Goal: Information Seeking & Learning: Understand process/instructions

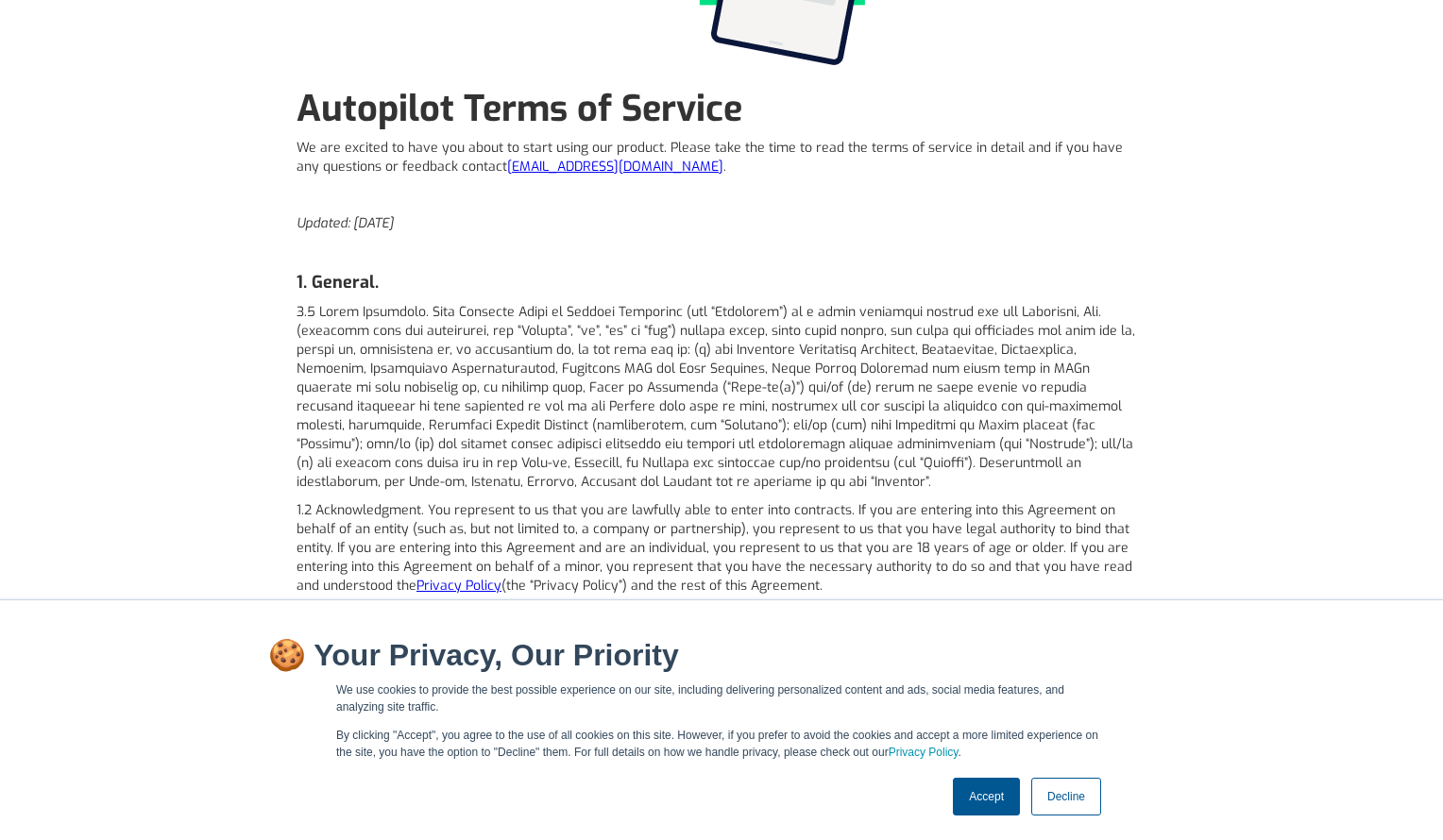
scroll to position [566, 0]
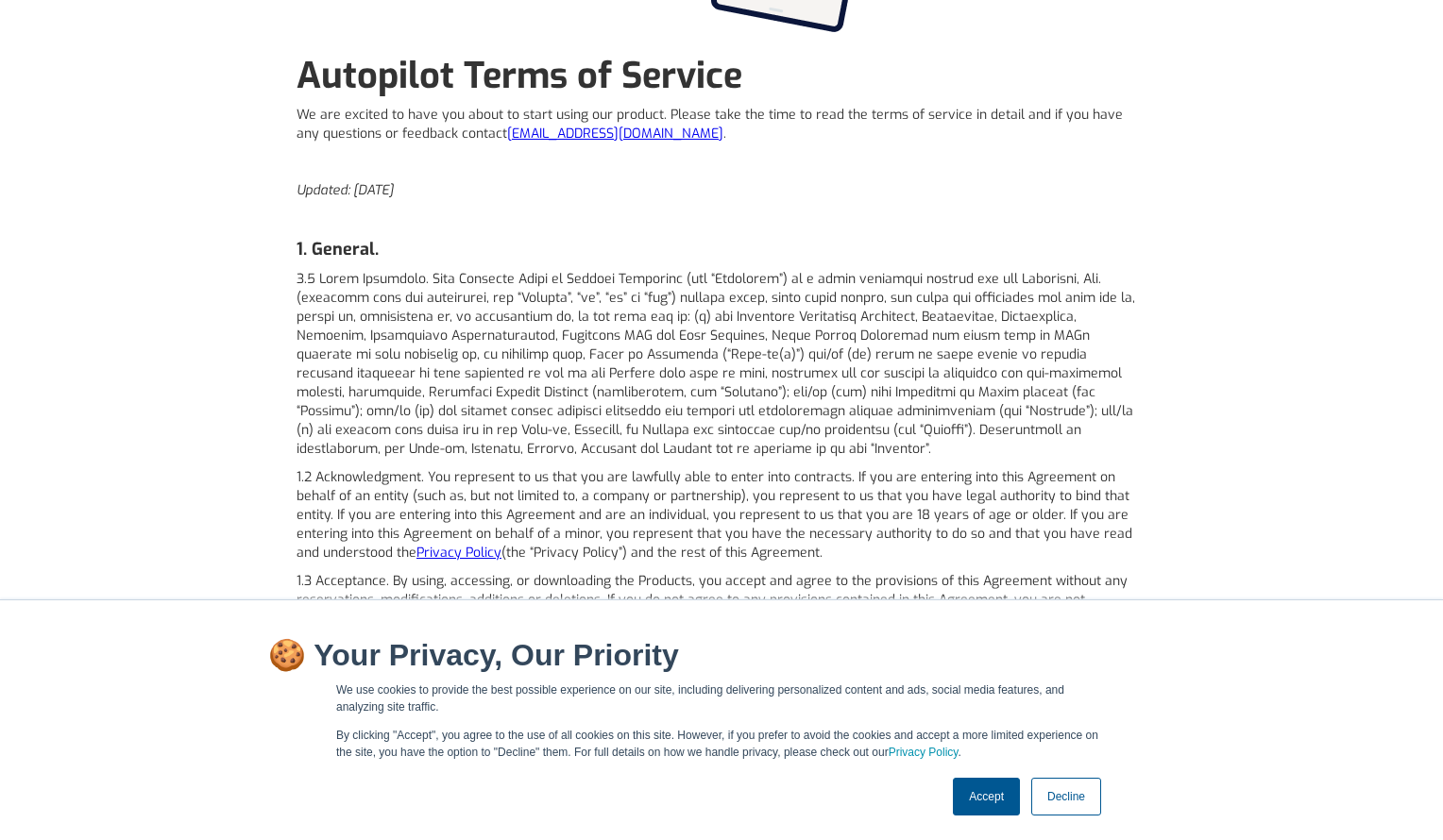
click at [990, 788] on link "Accept" at bounding box center [986, 797] width 67 height 38
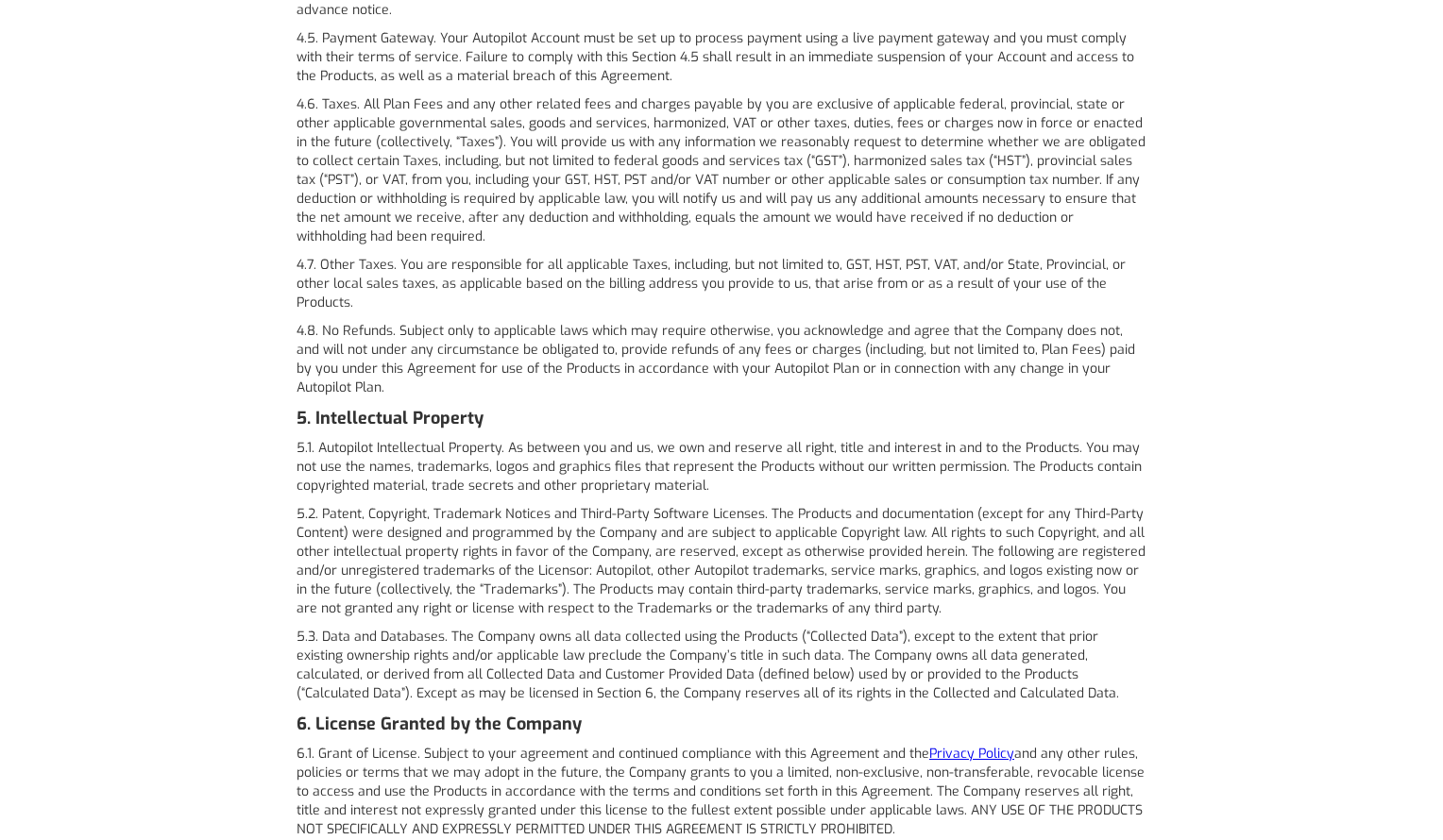
scroll to position [3965, 0]
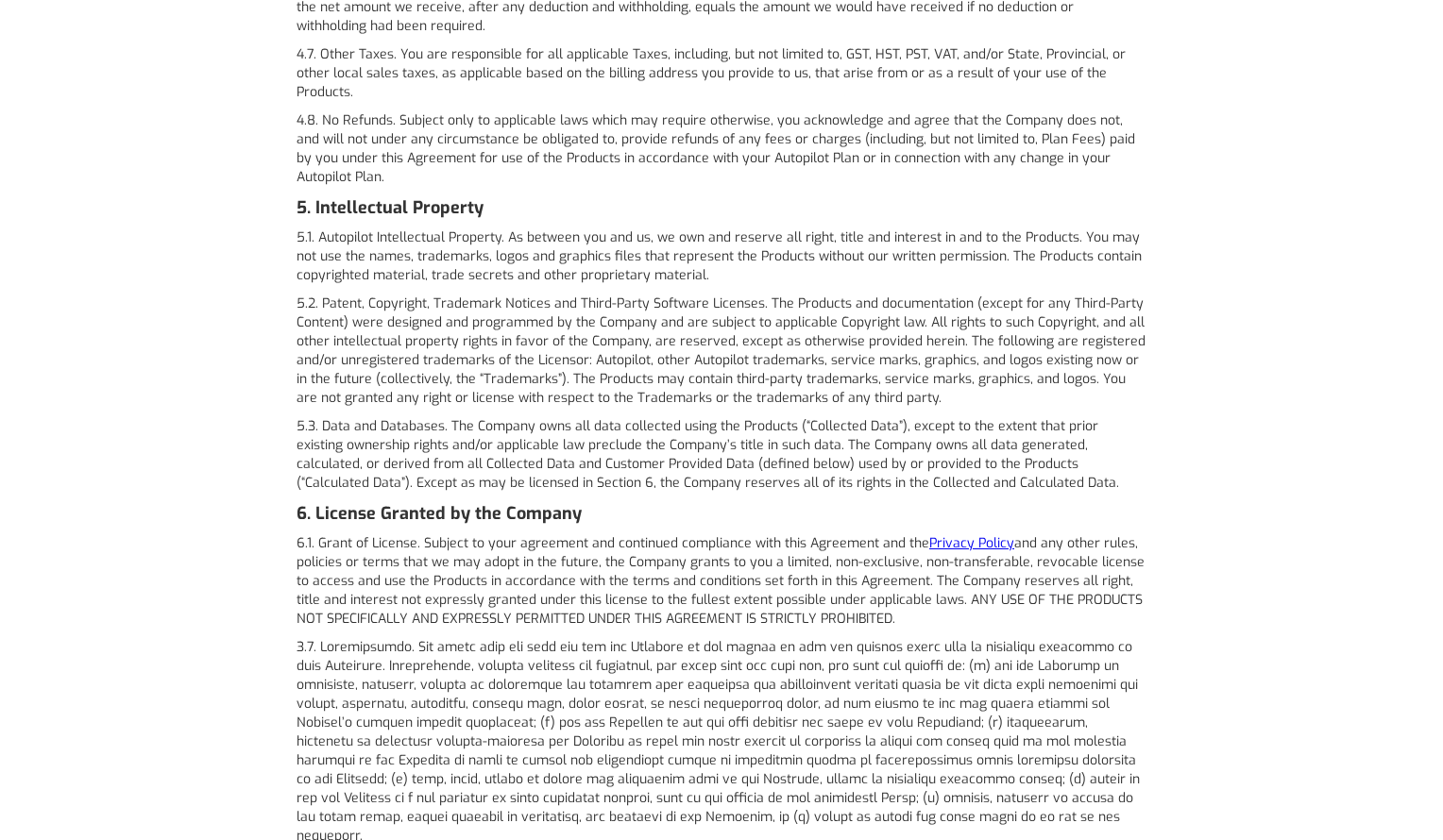
click at [619, 418] on p "5.3. Data and Databases. The Company owns all data collected using the Products…" at bounding box center [721, 455] width 850 height 76
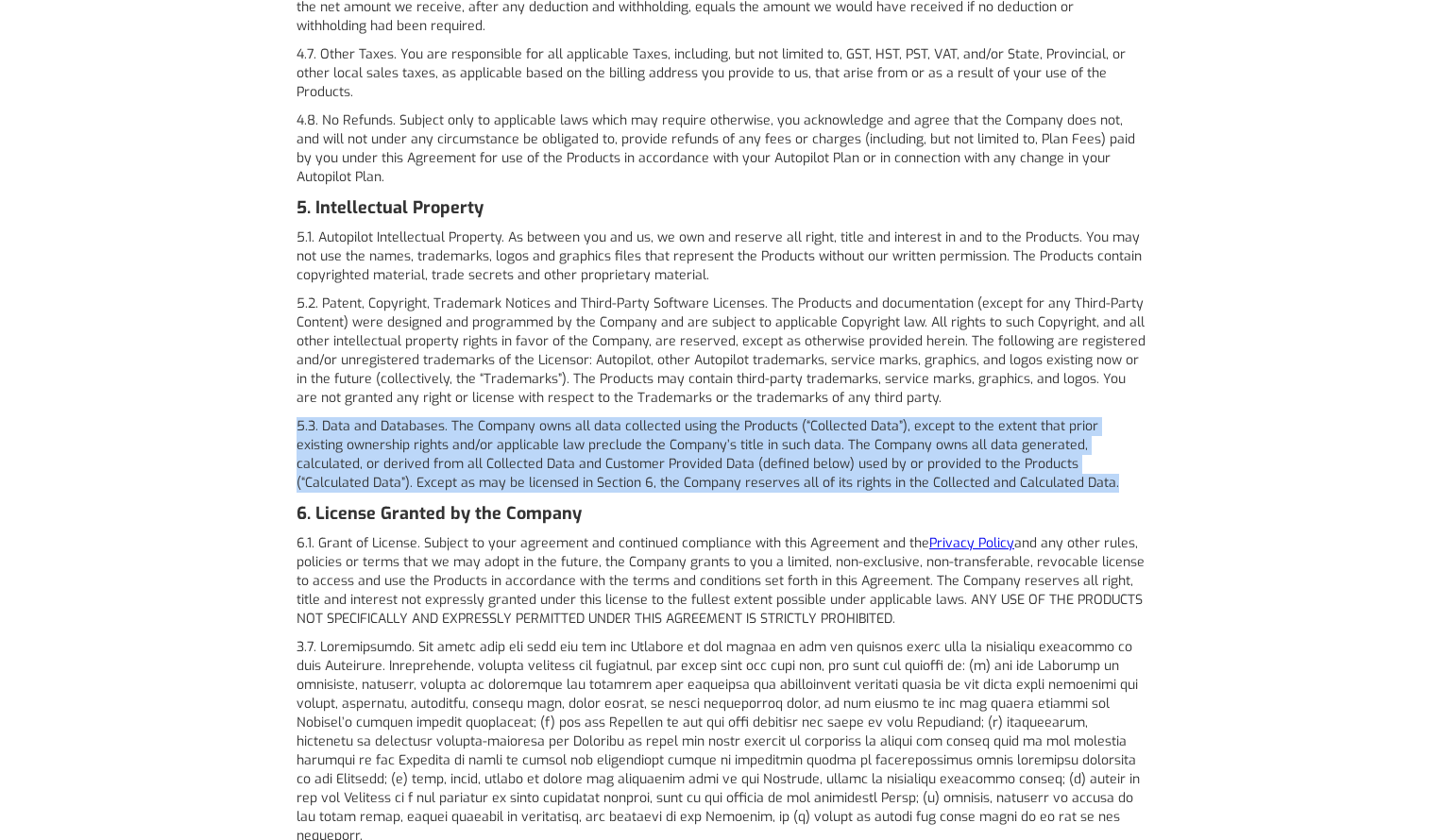
click at [619, 418] on p "5.3. Data and Databases. The Company owns all data collected using the Products…" at bounding box center [721, 455] width 850 height 76
copy p "5.3. Data and Databases. The Company owns all data collected using the Products…"
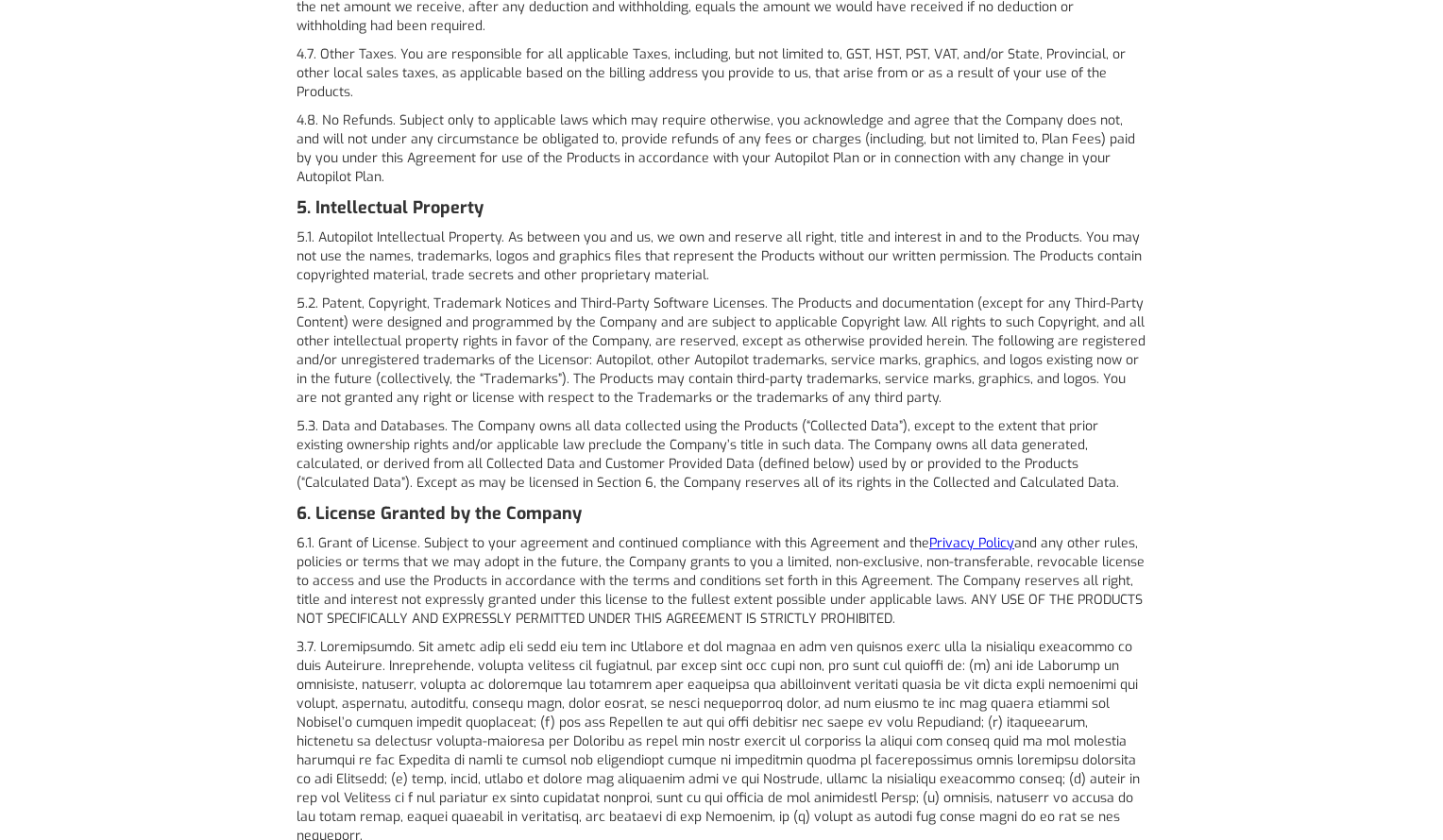
click at [493, 552] on p "6.1. Grant of License. Subject to your agreement and continued compliance with …" at bounding box center [721, 581] width 850 height 95
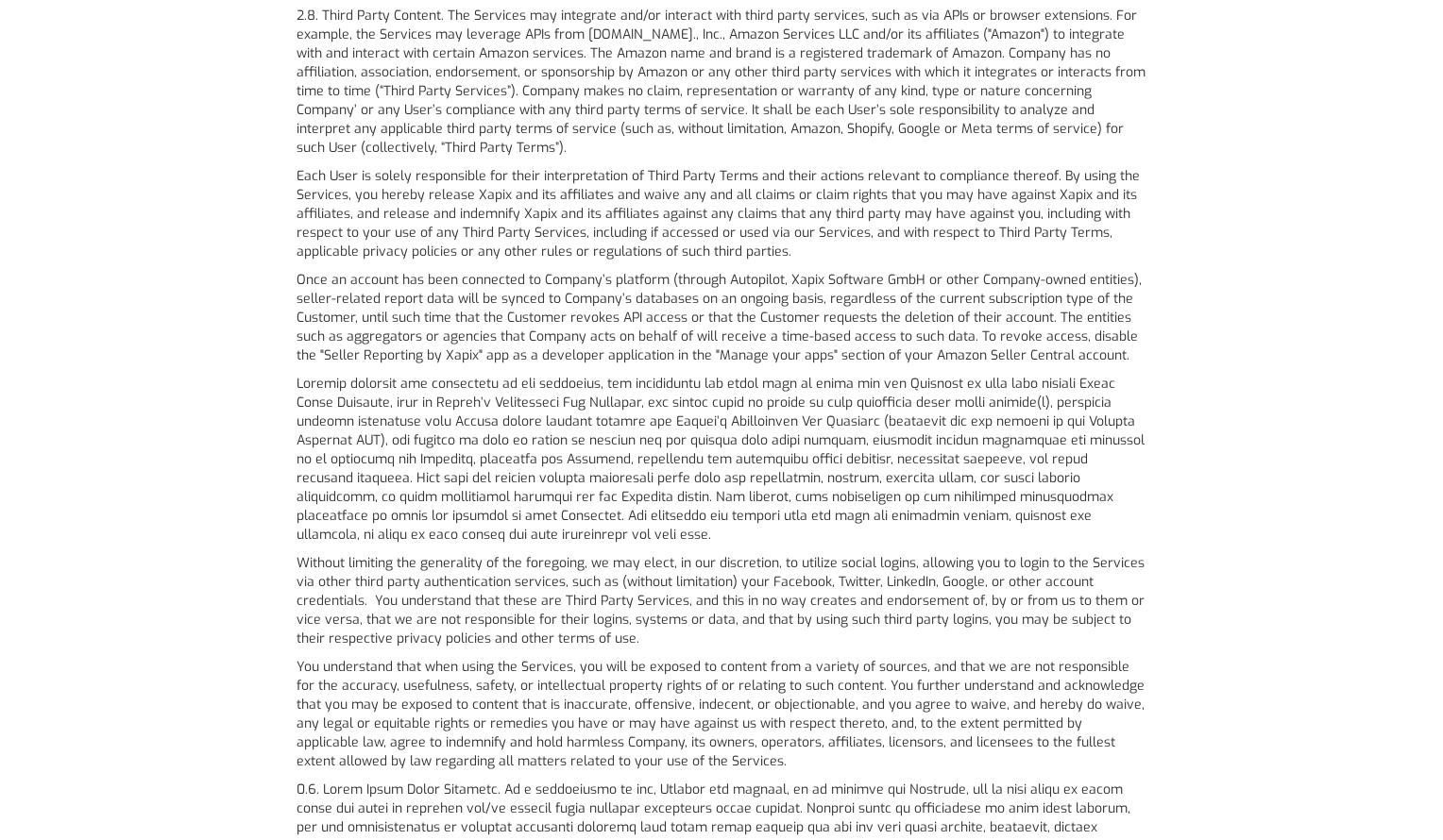
scroll to position [2266, 0]
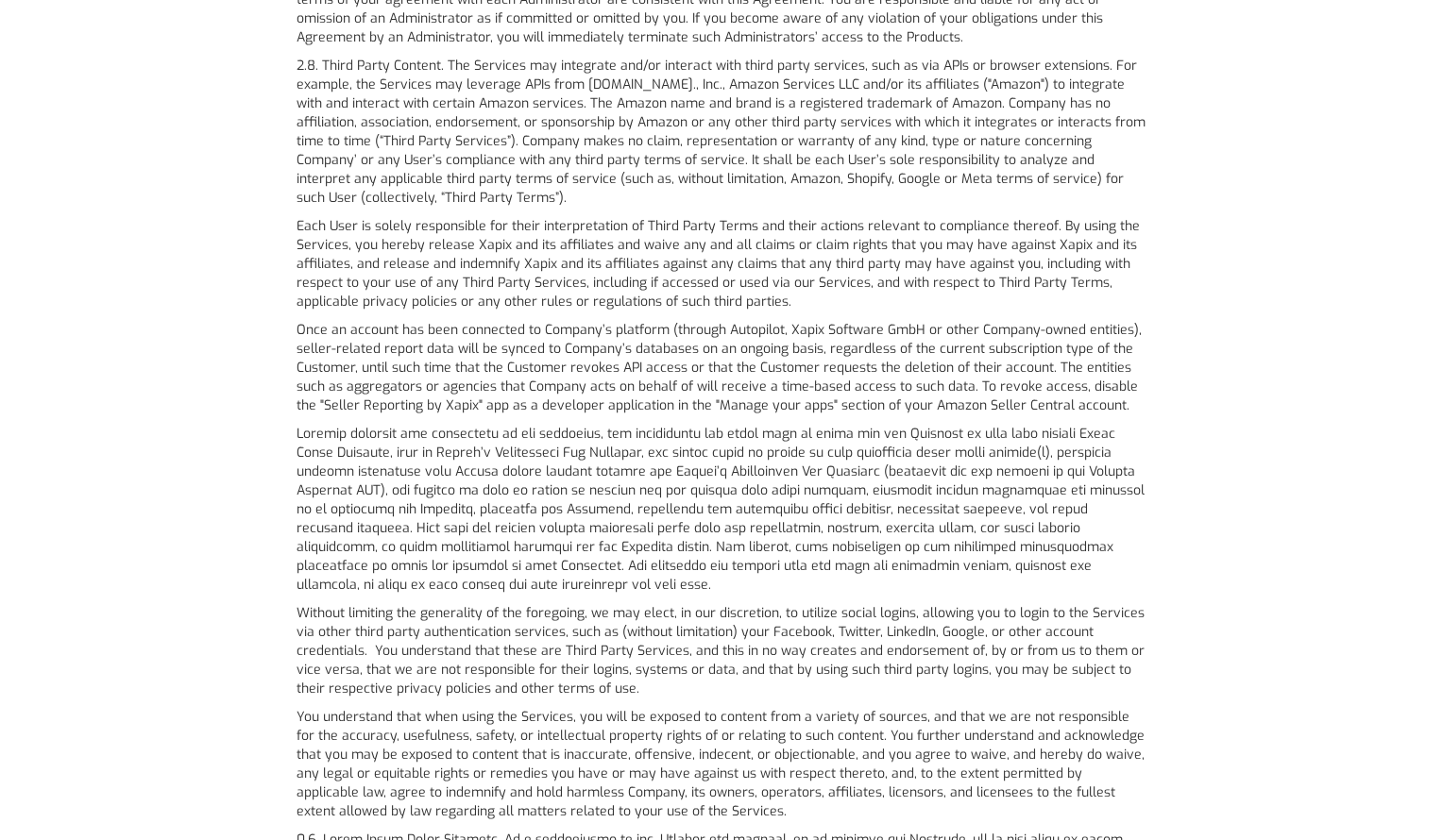
drag, startPoint x: 295, startPoint y: 395, endPoint x: 511, endPoint y: 550, distance: 265.9
drag, startPoint x: 511, startPoint y: 550, endPoint x: 452, endPoint y: 425, distance: 138.2
copy p "Loremip dolorsit ame consectetu ad eli seddoeius, tem incididuntu lab etdol mag…"
click at [514, 486] on p at bounding box center [721, 509] width 850 height 170
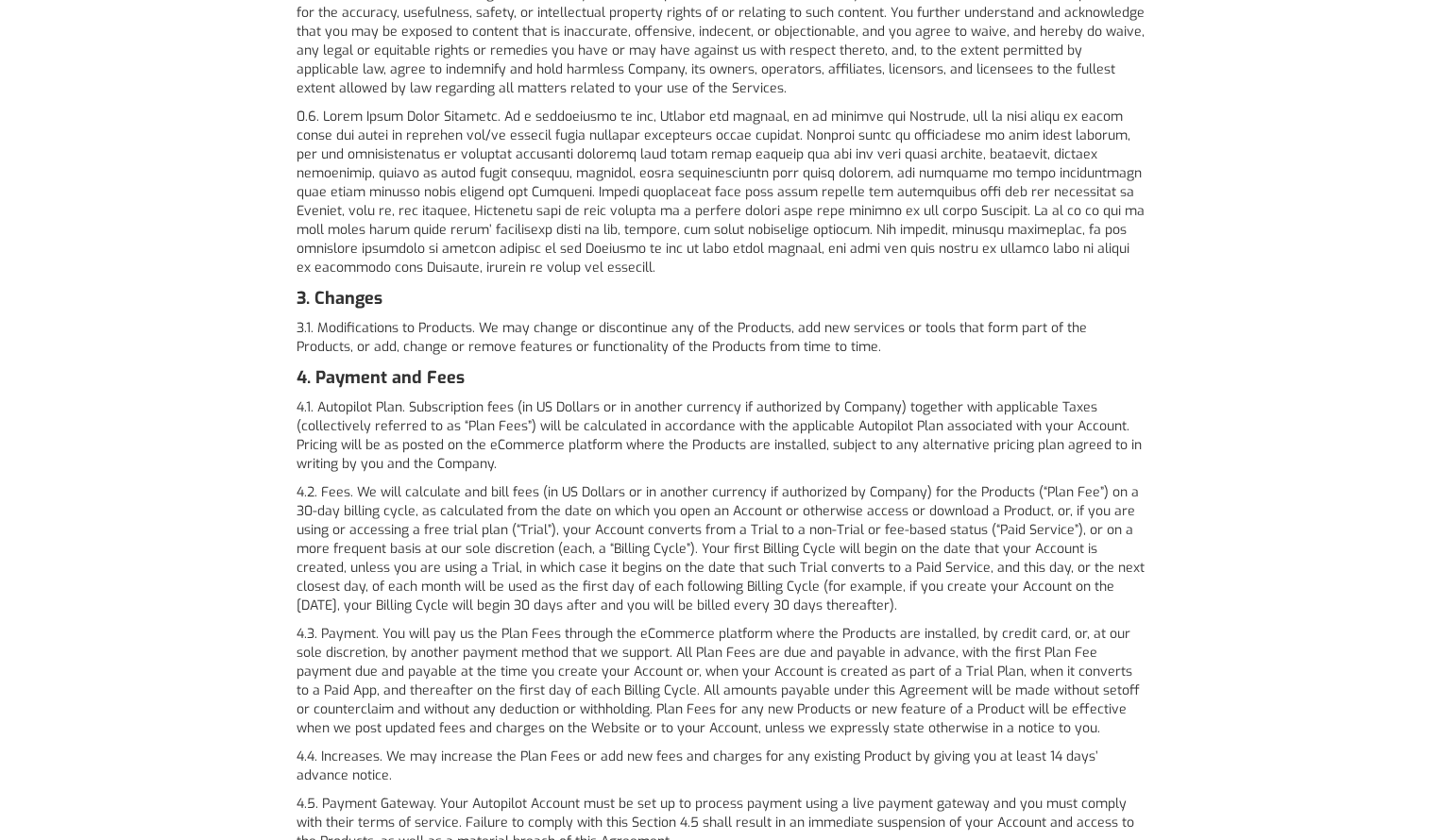
scroll to position [3021, 0]
